Goal: Communication & Community: Answer question/provide support

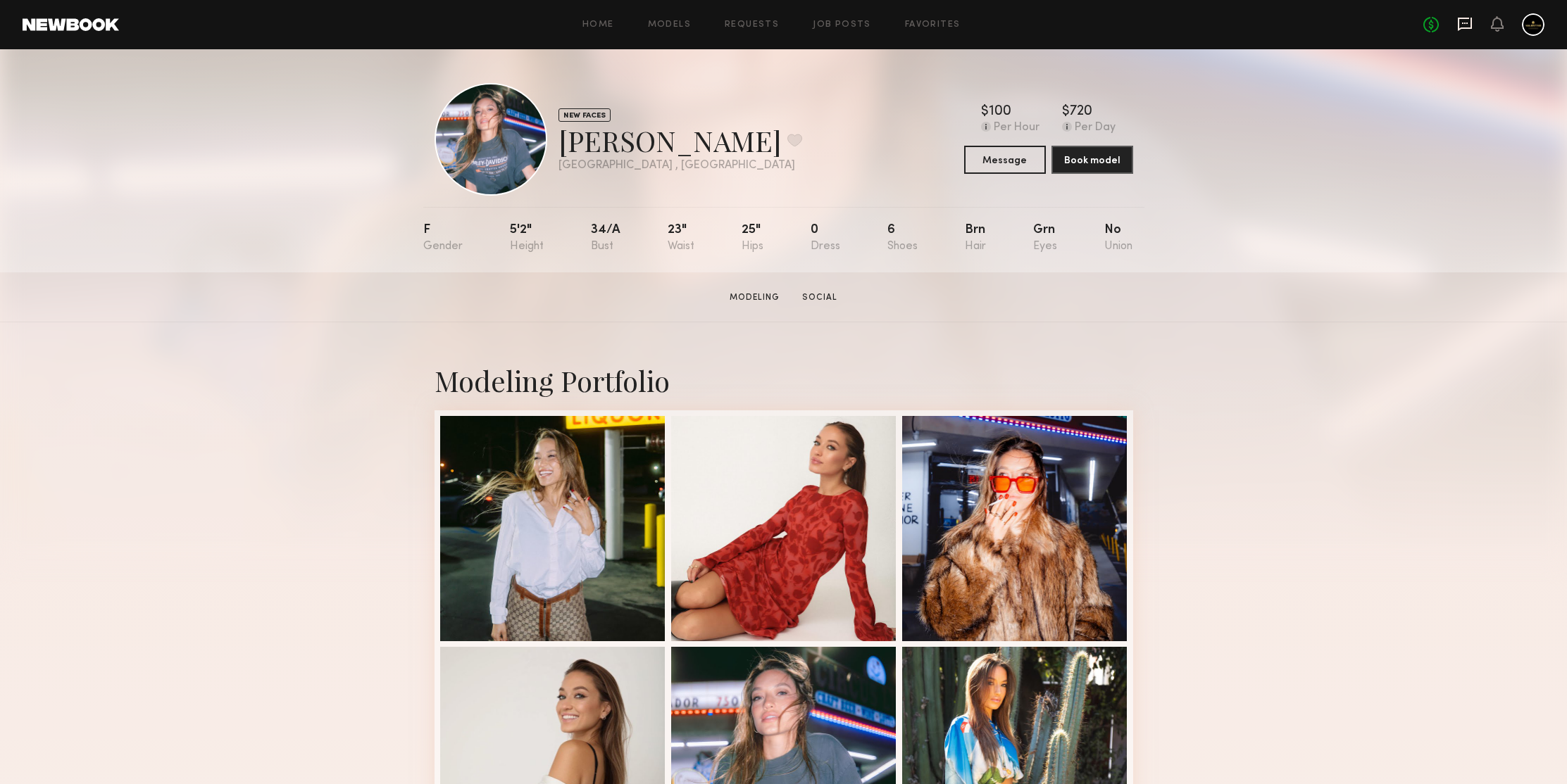
click at [1460, 24] on icon at bounding box center [1464, 24] width 14 height 13
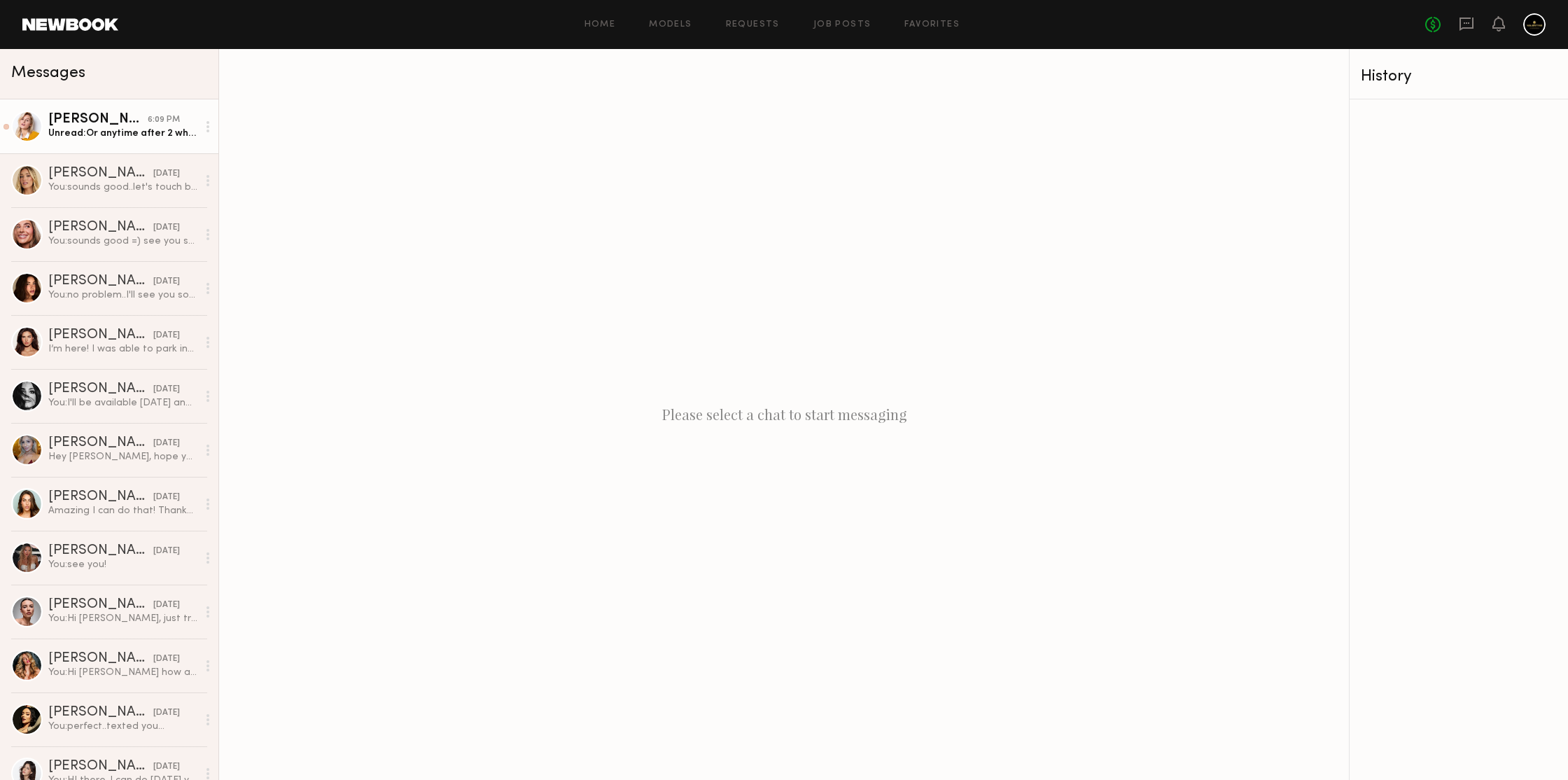
click at [81, 135] on div "Unread: Or anytime after 2 whatever is best for you" at bounding box center [122, 133] width 149 height 13
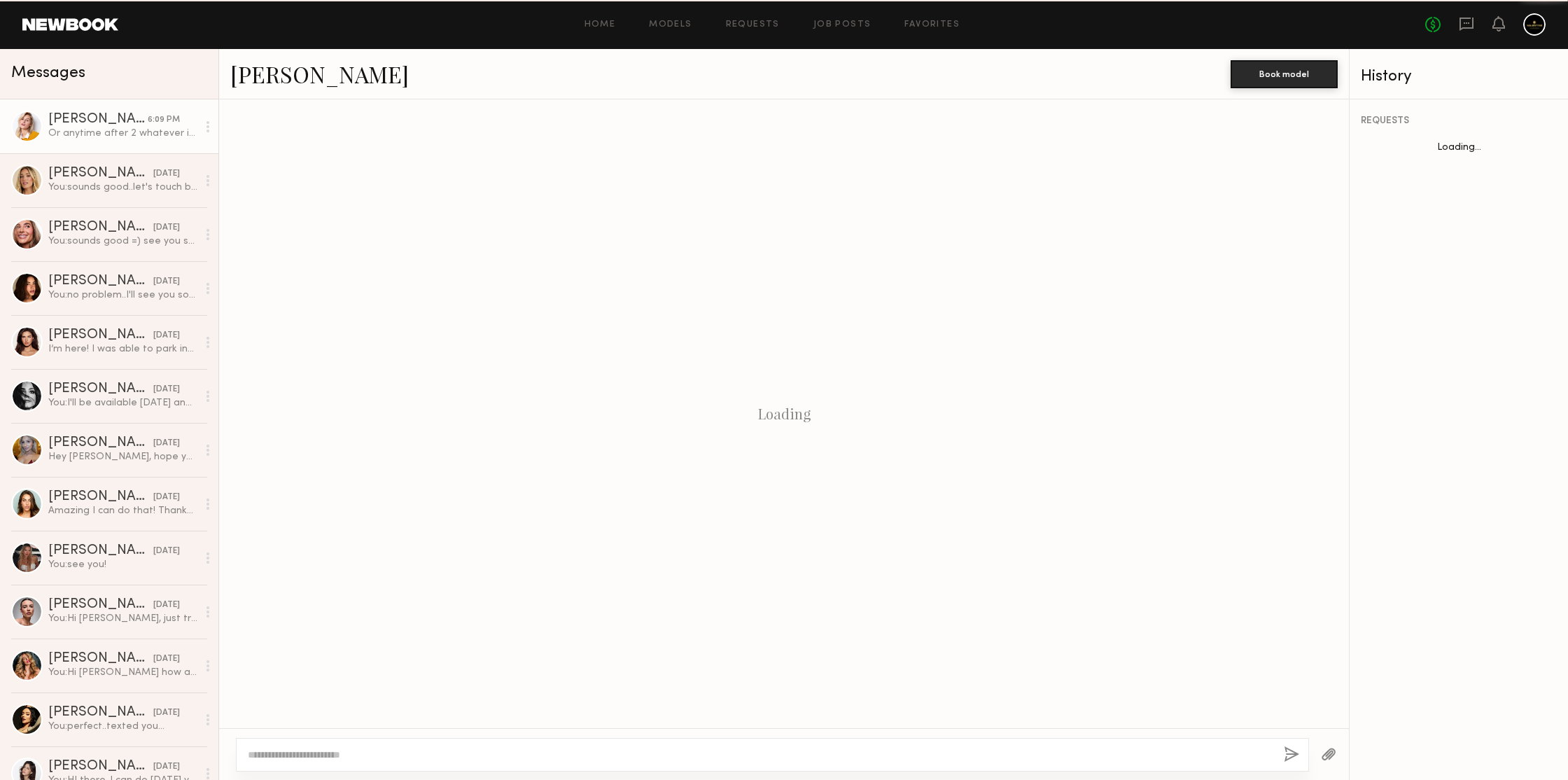
scroll to position [1916, 0]
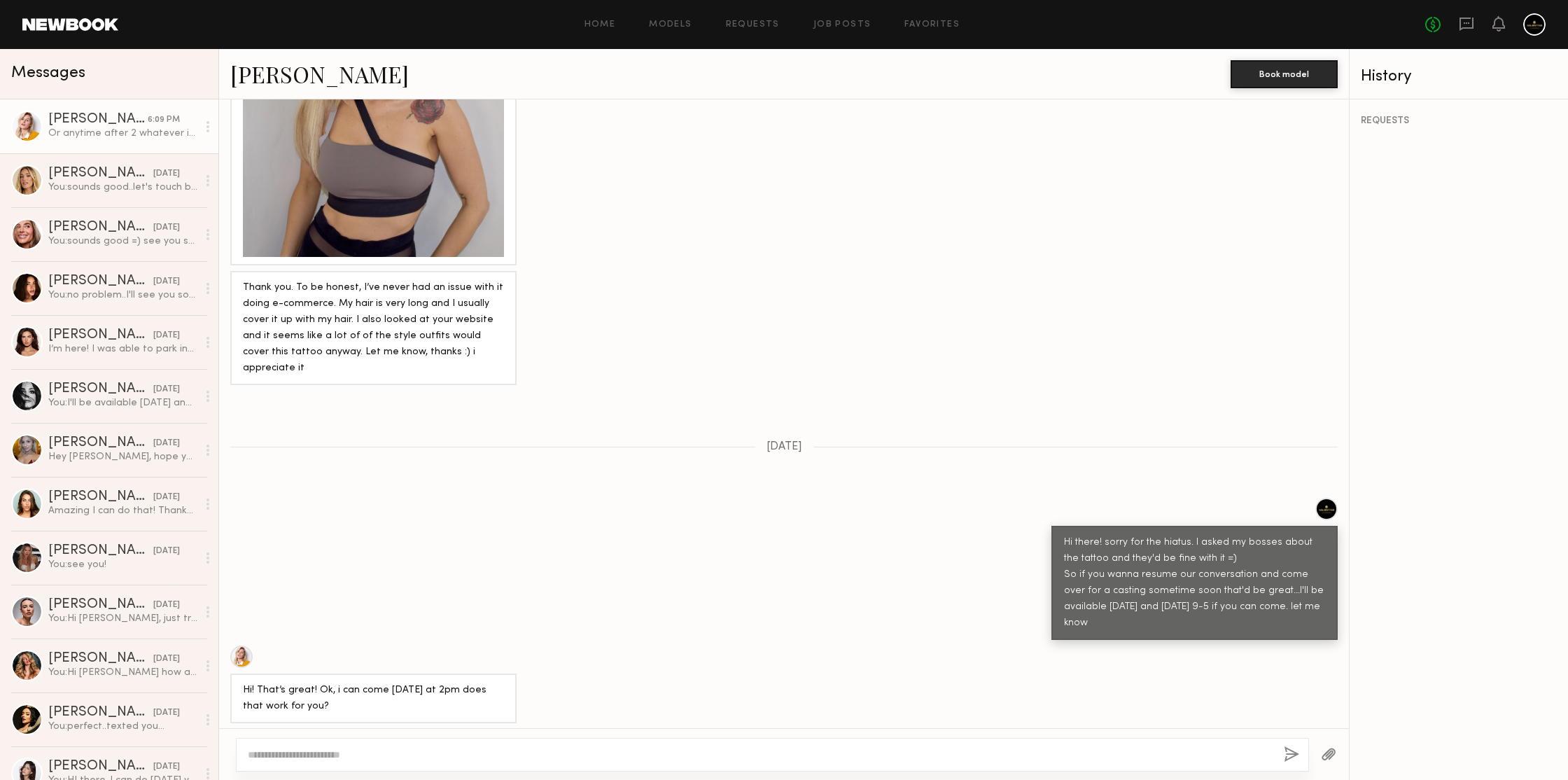
click at [403, 751] on textarea at bounding box center [760, 755] width 1025 height 14
type textarea "**********"
click at [1291, 755] on button "button" at bounding box center [1291, 755] width 15 height 17
